Goal: Find specific page/section: Find specific page/section

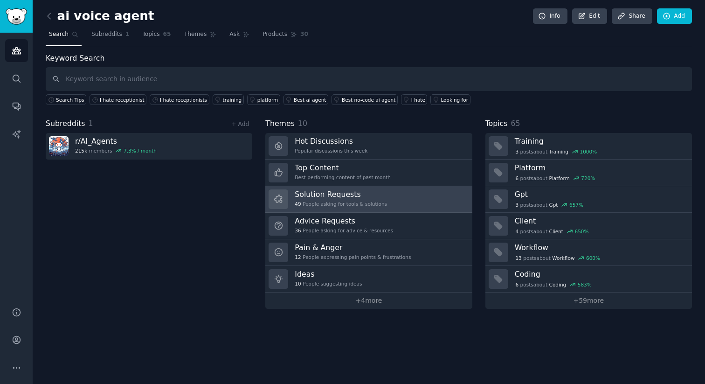
click at [334, 199] on div "Solution Requests 49 People asking for tools & solutions" at bounding box center [341, 199] width 92 height 20
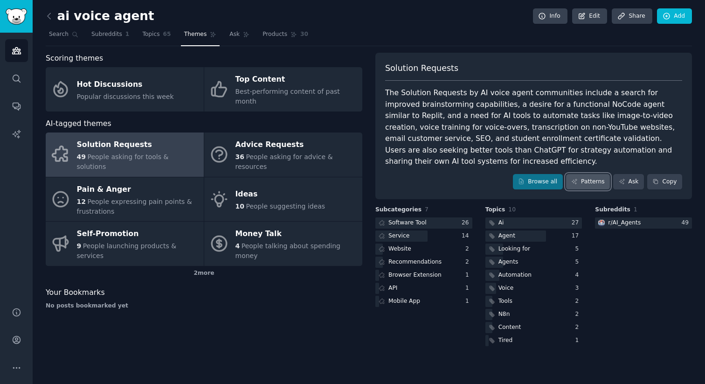
click at [581, 174] on link "Patterns" at bounding box center [588, 182] width 44 height 16
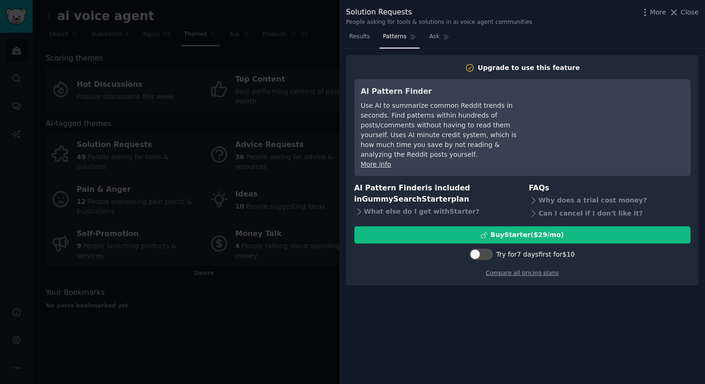
click at [316, 159] on div at bounding box center [352, 192] width 705 height 384
